Goal: Check status: Check status

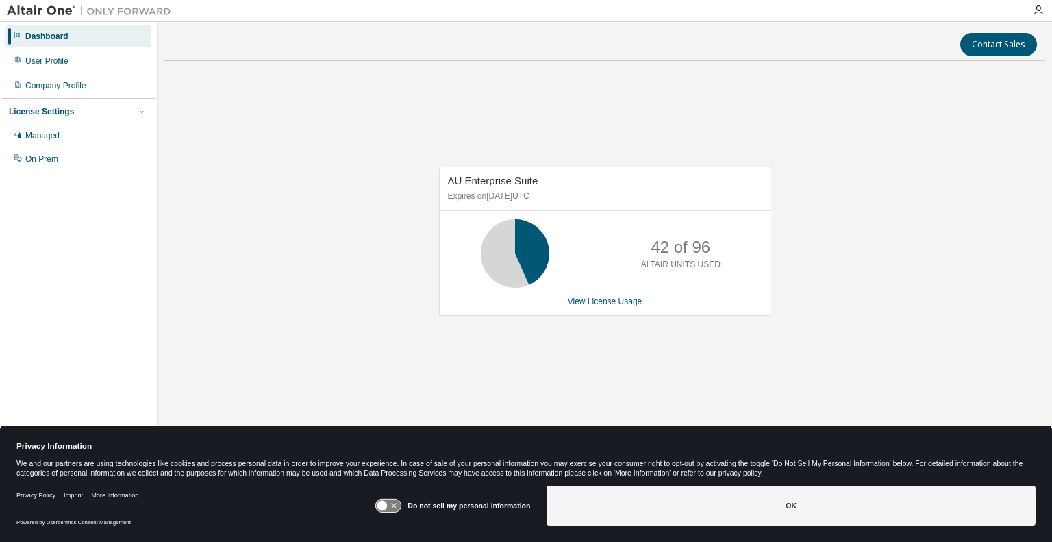
click at [848, 145] on div "AU Enterprise Suite Expires on [DATE] UTC 42 of 96 ALTAIR UNITS USED View Licen…" at bounding box center [604, 248] width 881 height 352
